Goal: Obtain resource: Download file/media

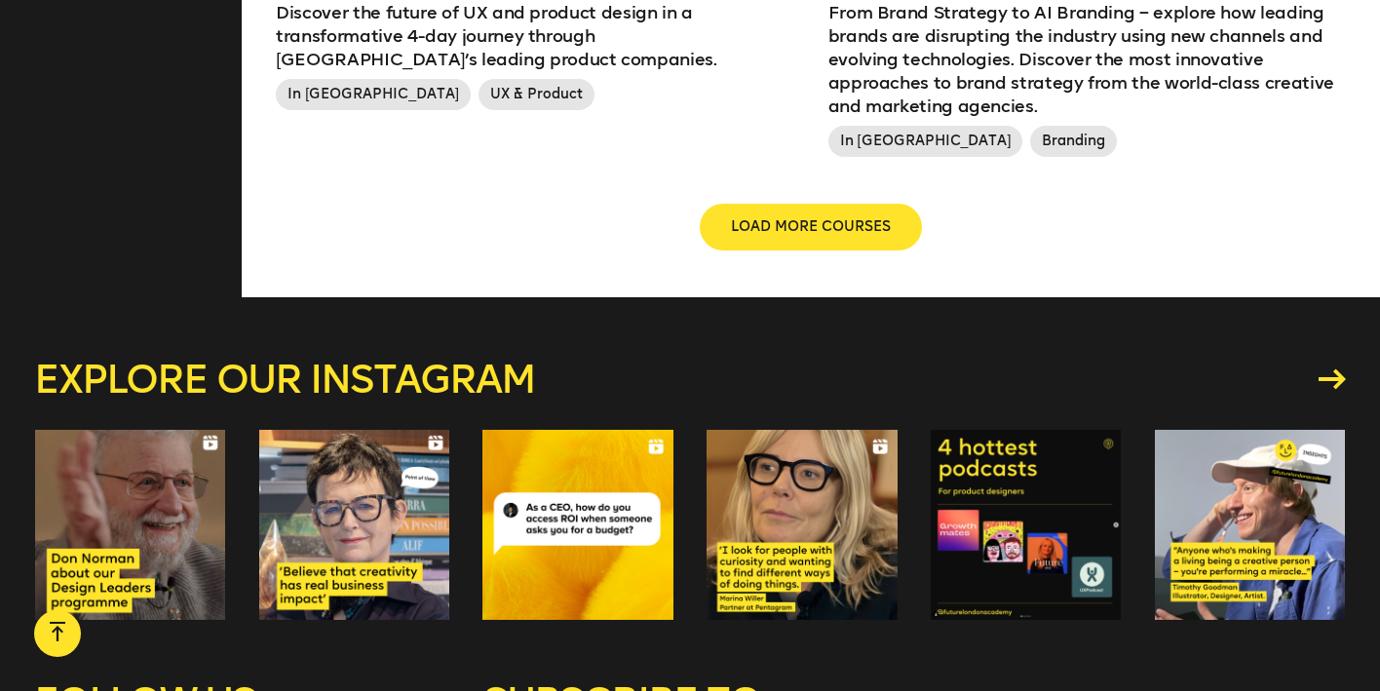
scroll to position [2606, 0]
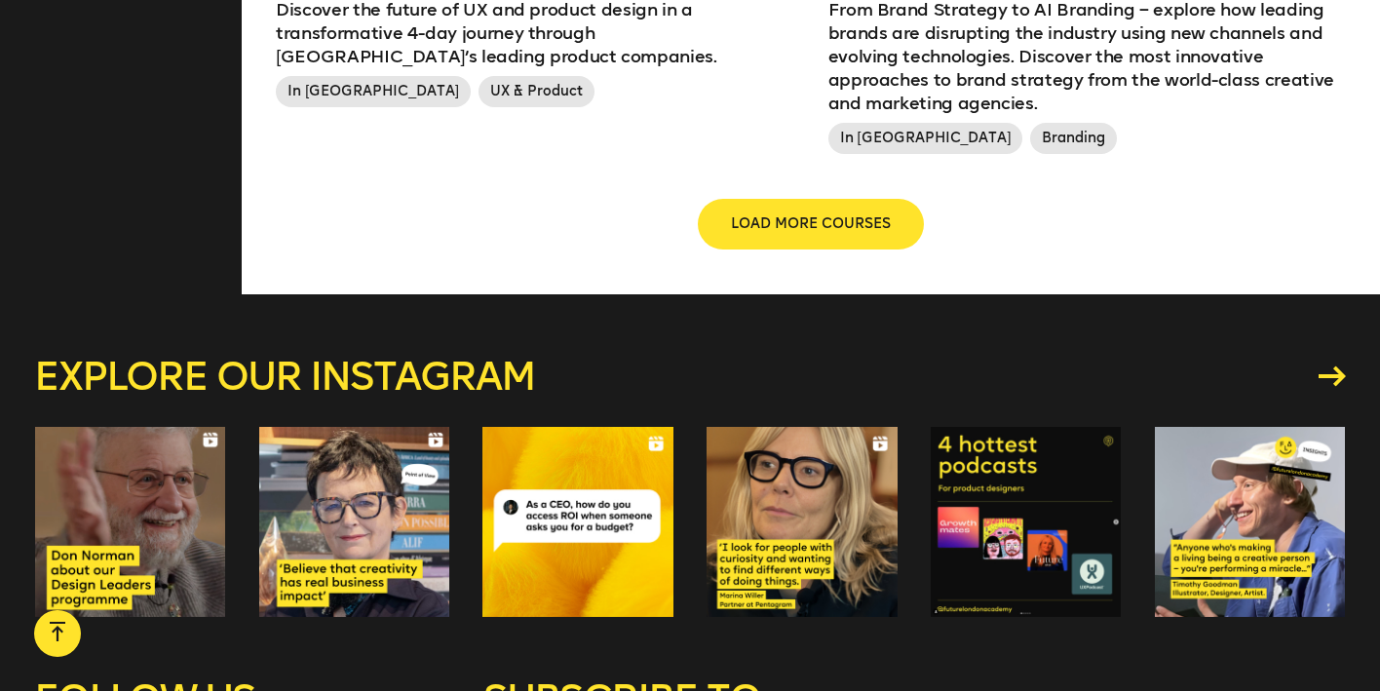
click at [765, 214] on span "LOAD MORE COURSES" at bounding box center [811, 223] width 160 height 19
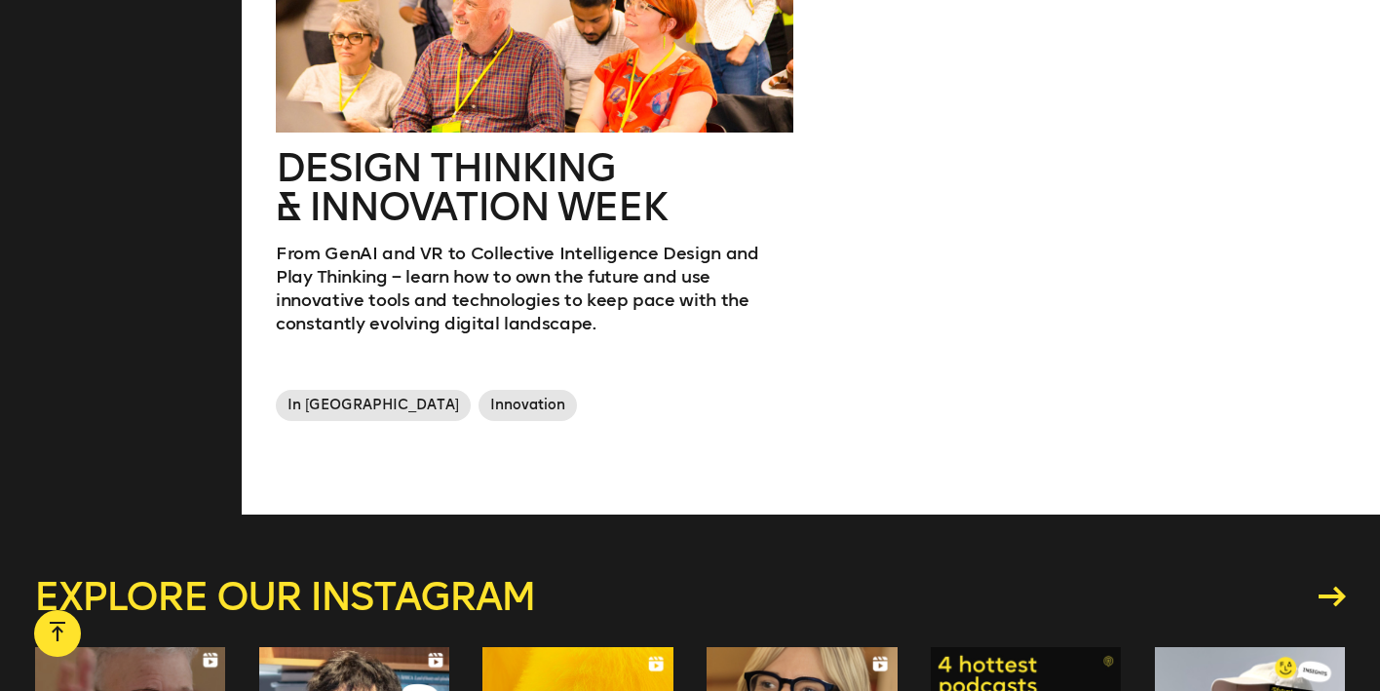
scroll to position [2966, 0]
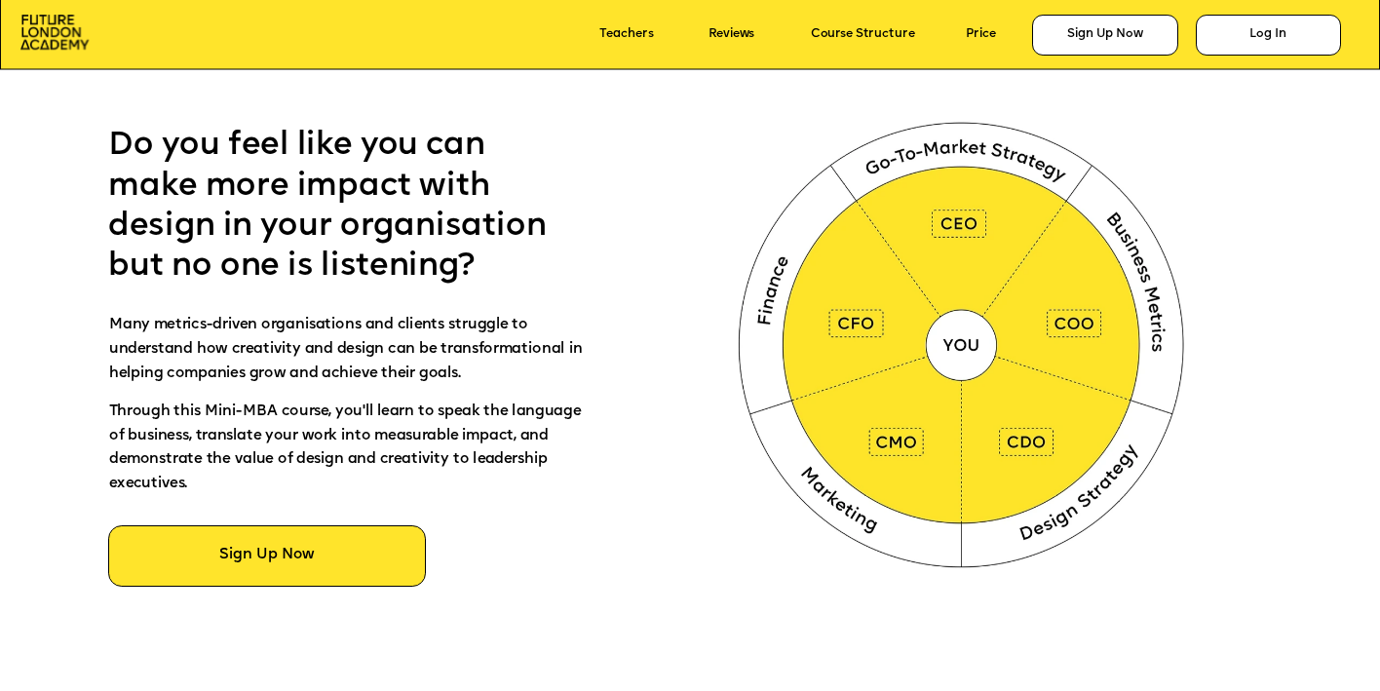
scroll to position [933, 0]
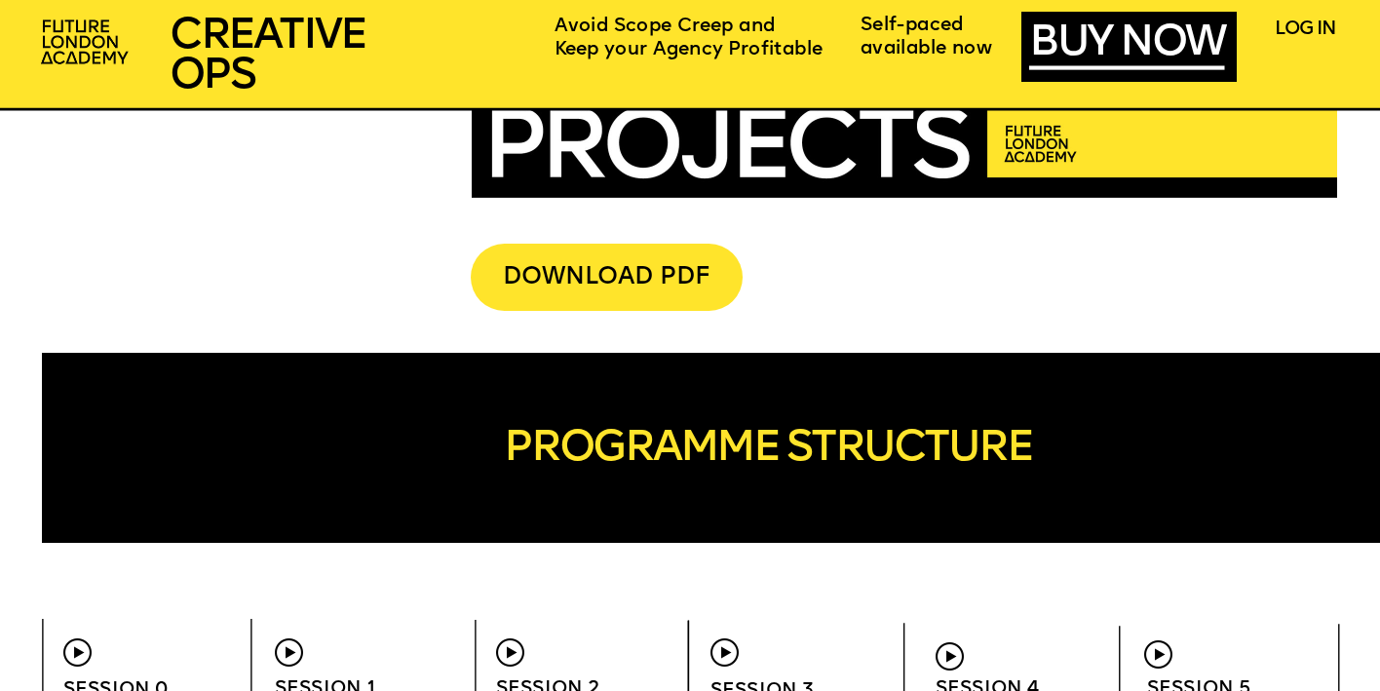
scroll to position [5070, 0]
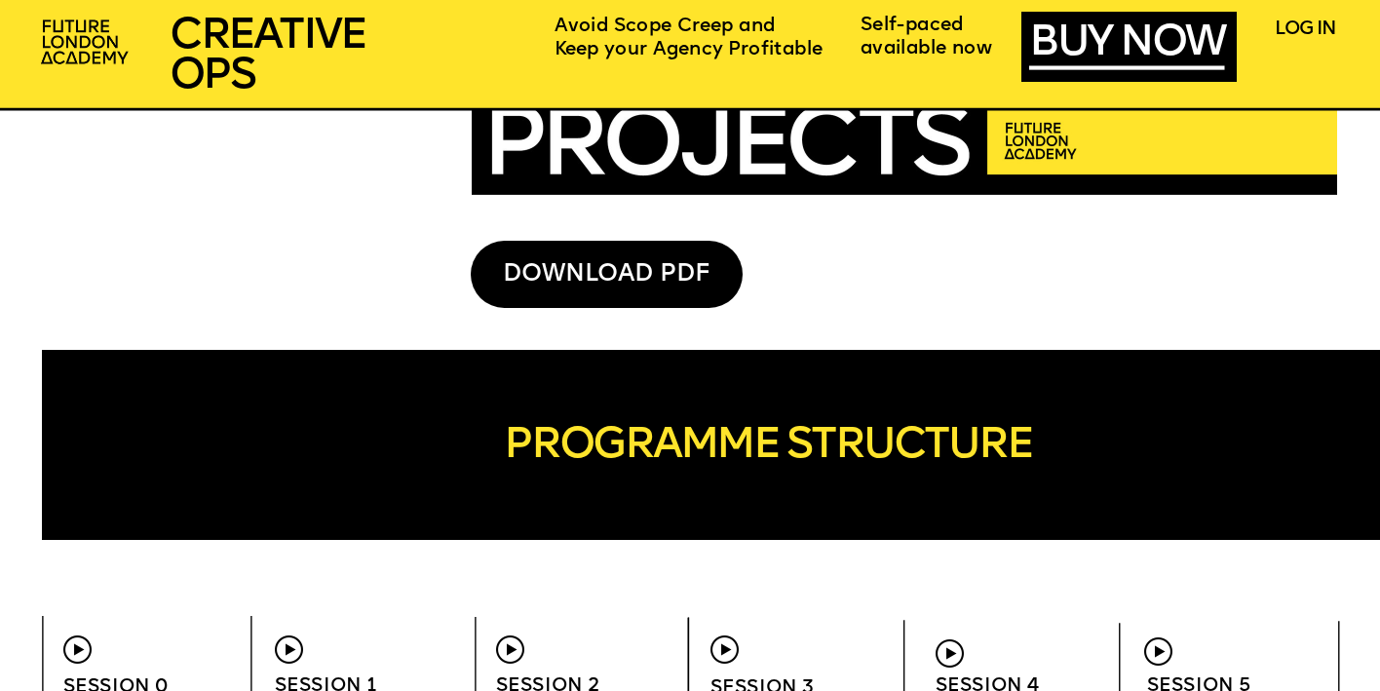
click at [652, 260] on div "DOWNLOAD PDF" at bounding box center [607, 274] width 272 height 67
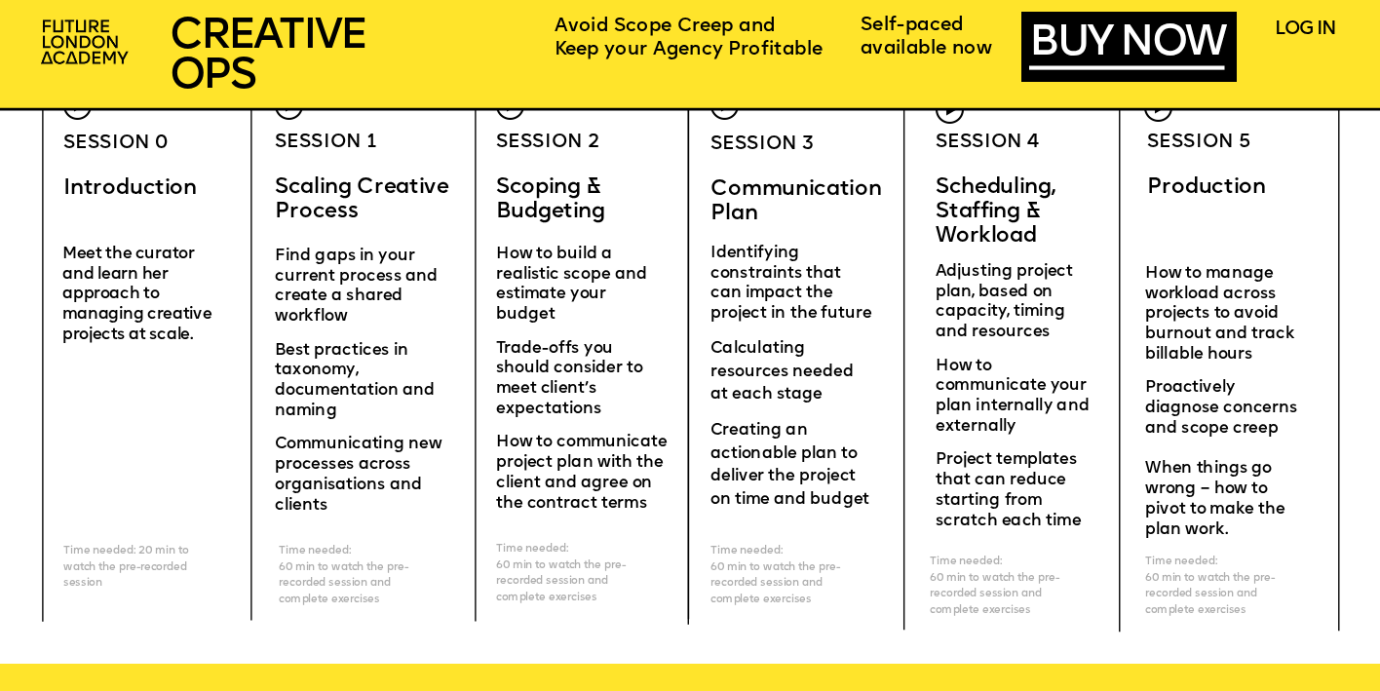
scroll to position [5618, 0]
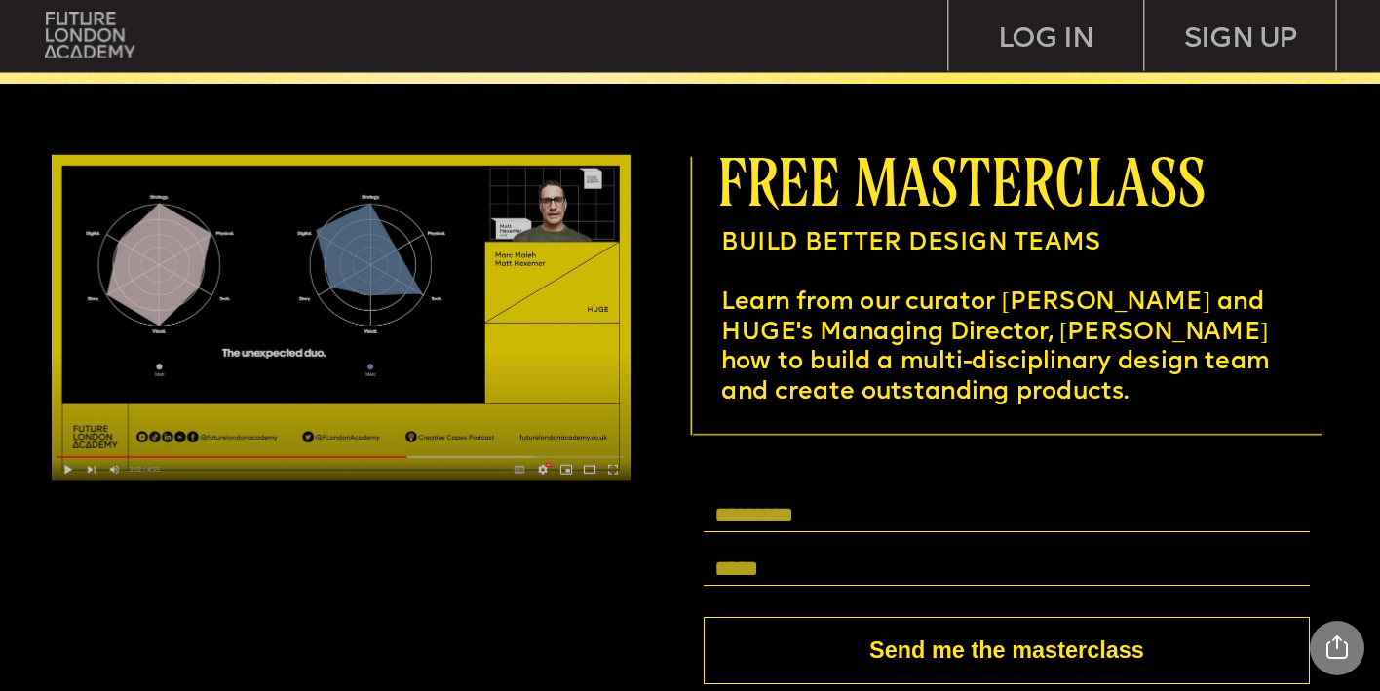
scroll to position [5253, 0]
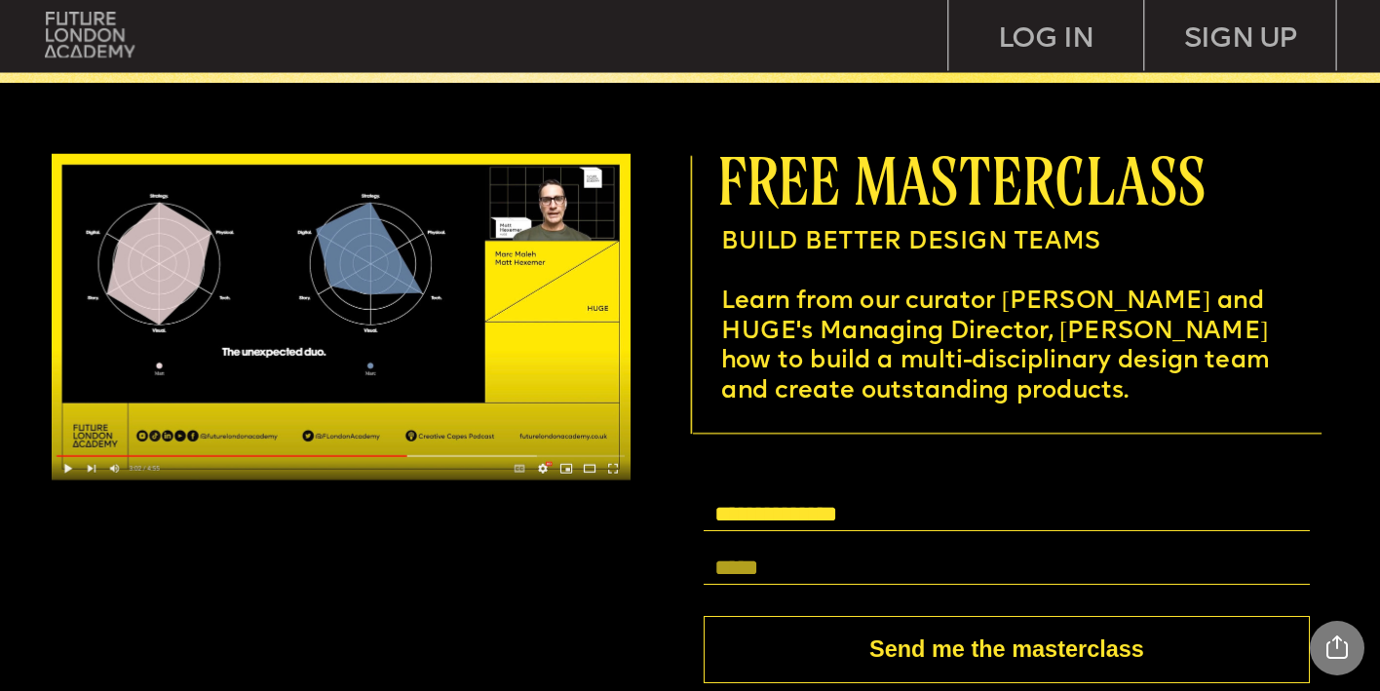
type input "**********"
click at [915, 648] on button "Send me the masterclass" at bounding box center [1007, 649] width 606 height 67
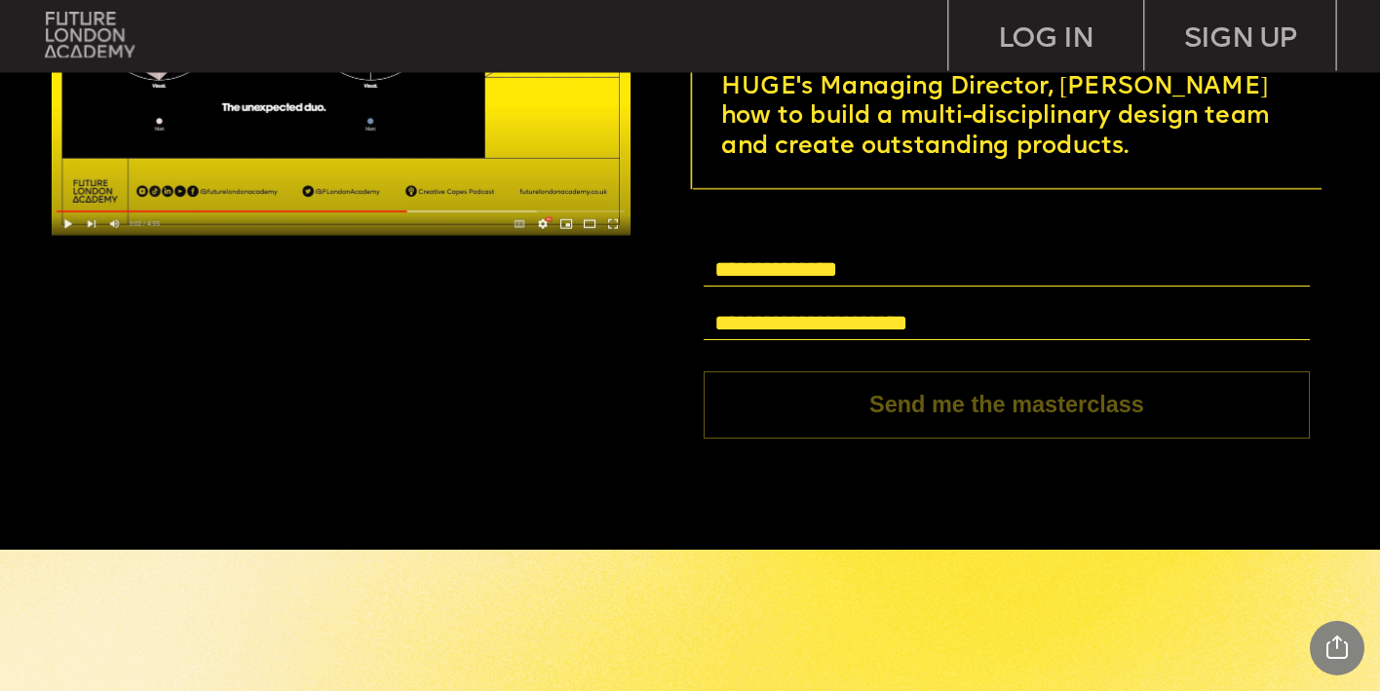
scroll to position [5502, 0]
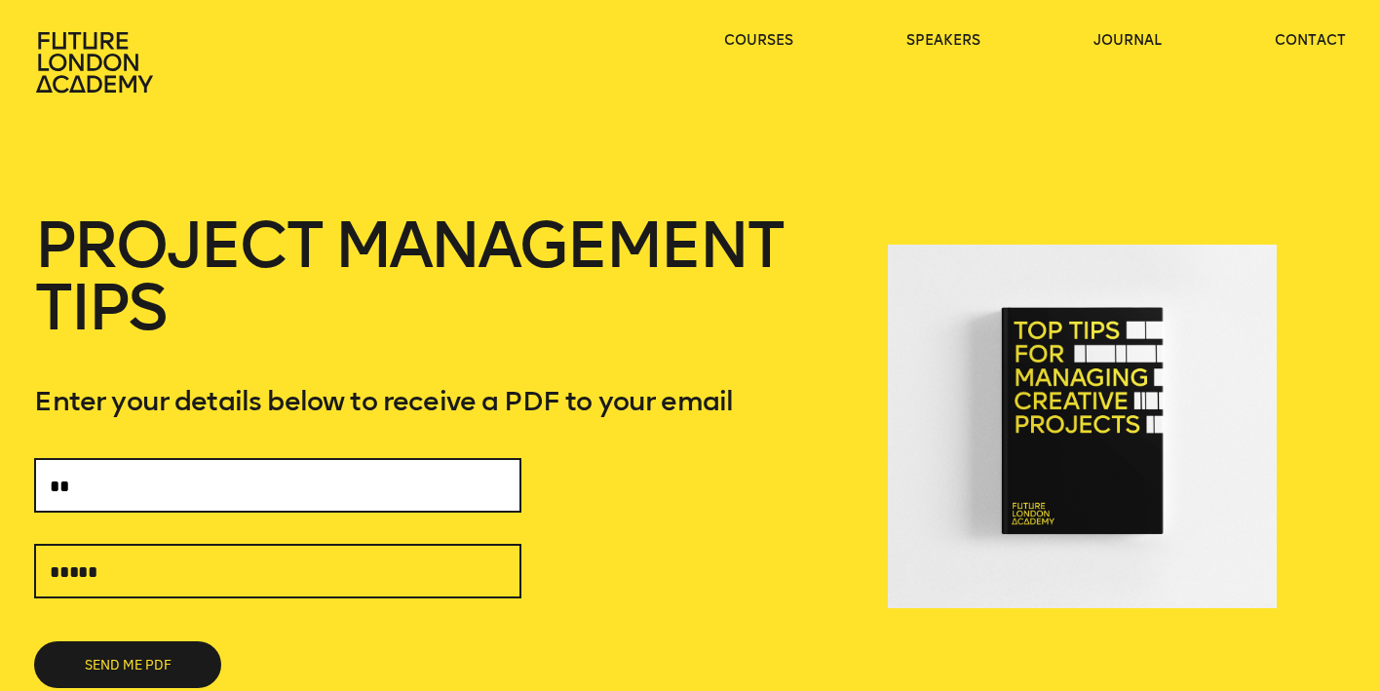
type input "*"
type input "**********"
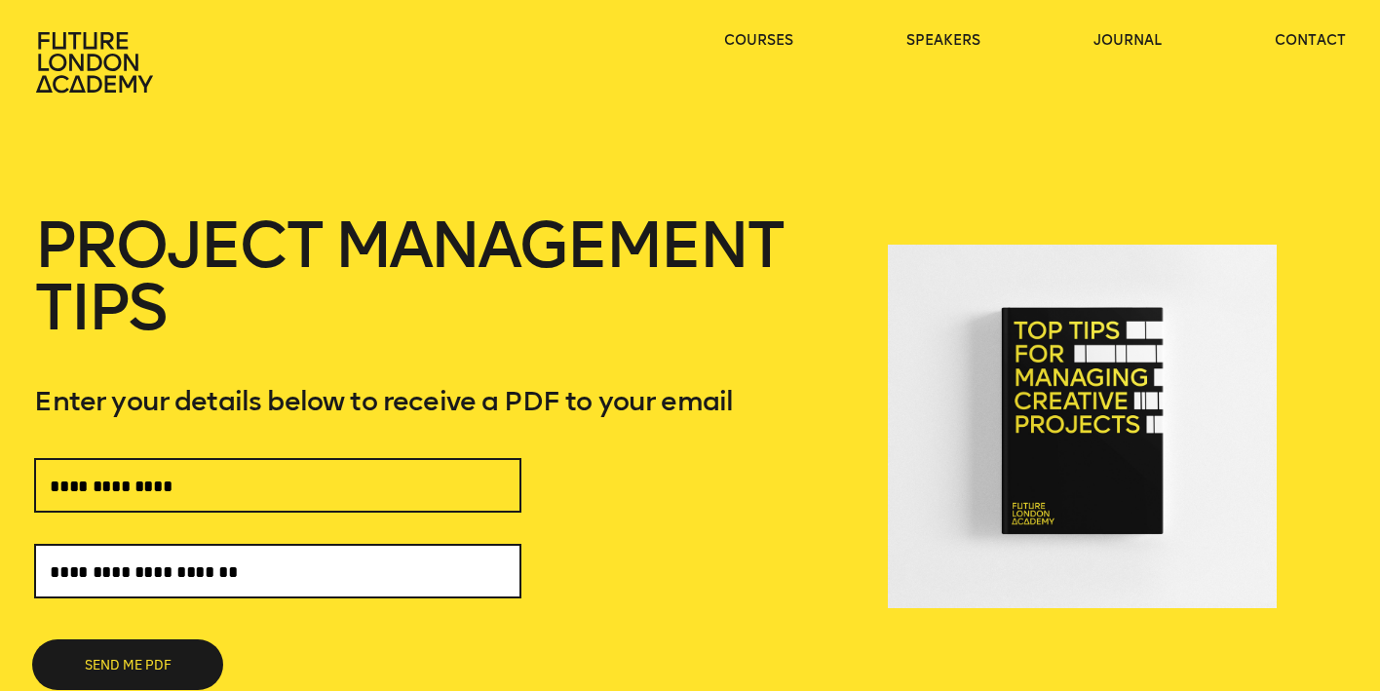
type input "**********"
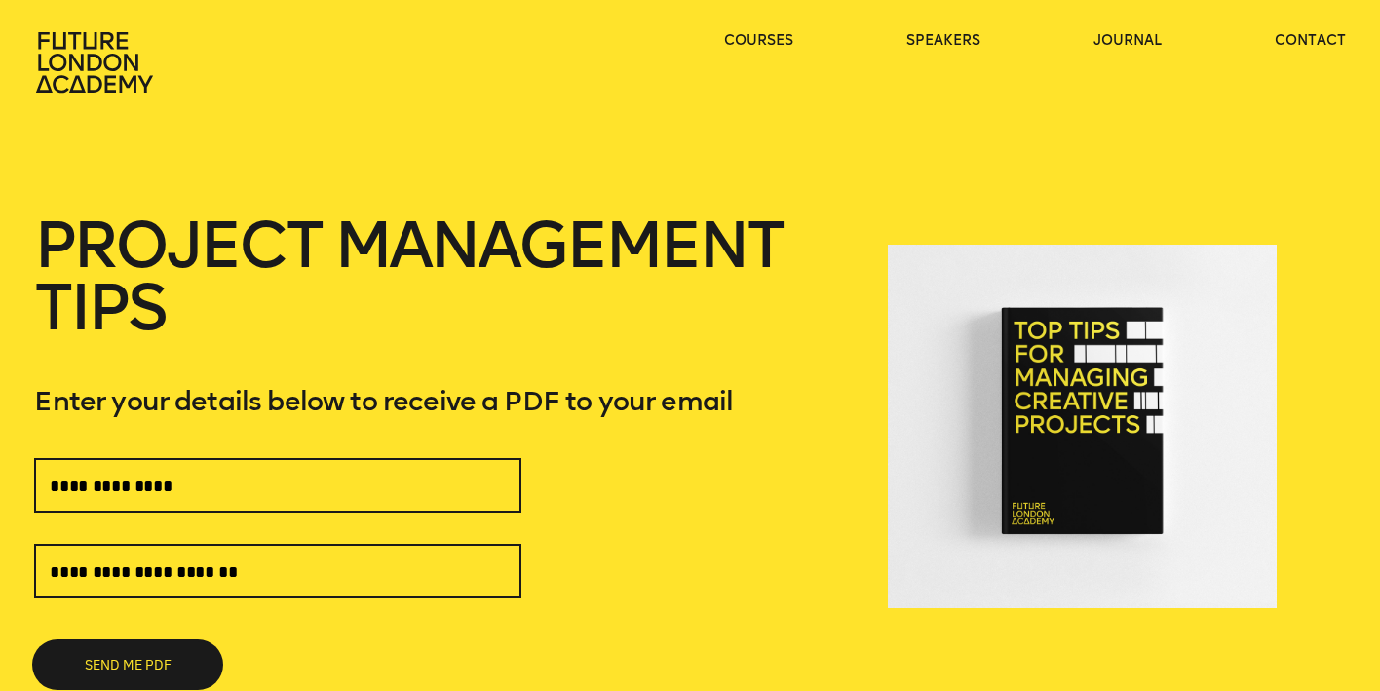
click at [168, 653] on button "SEND ME PDF" at bounding box center [127, 664] width 187 height 47
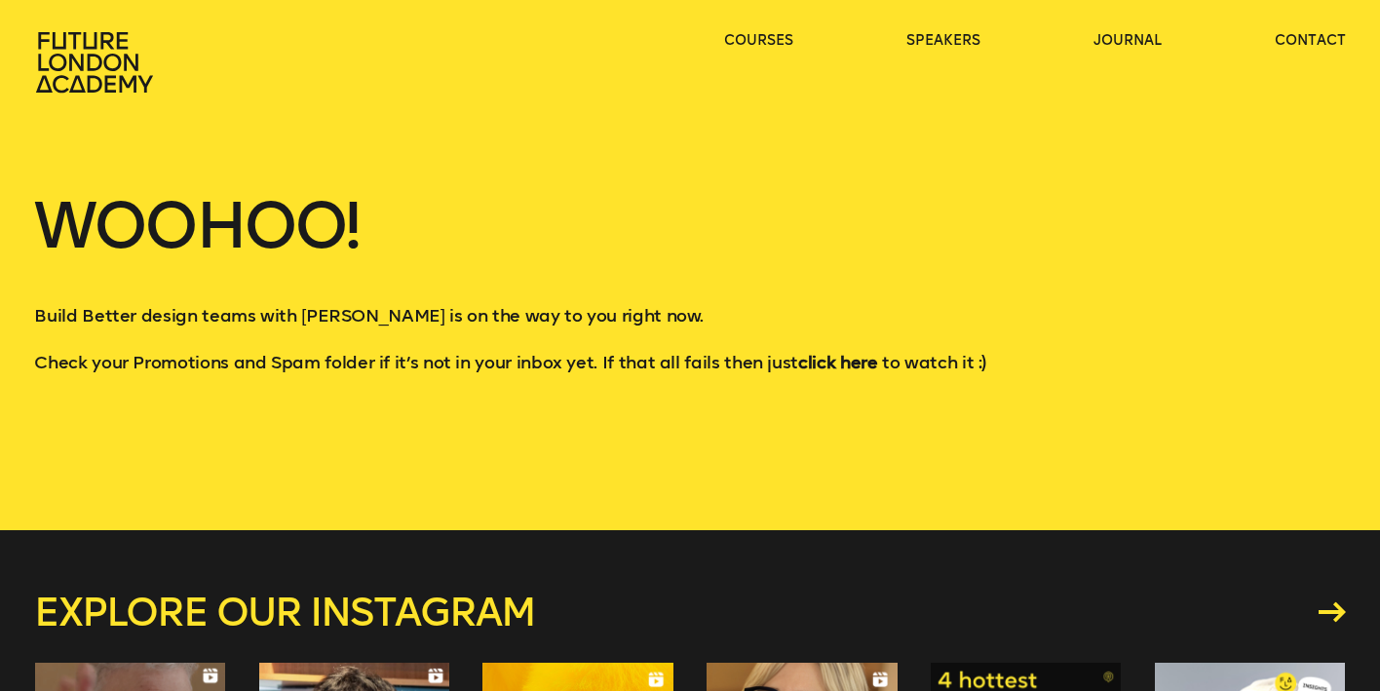
click at [846, 363] on strong "click here" at bounding box center [837, 362] width 79 height 21
